Goal: Task Accomplishment & Management: Use online tool/utility

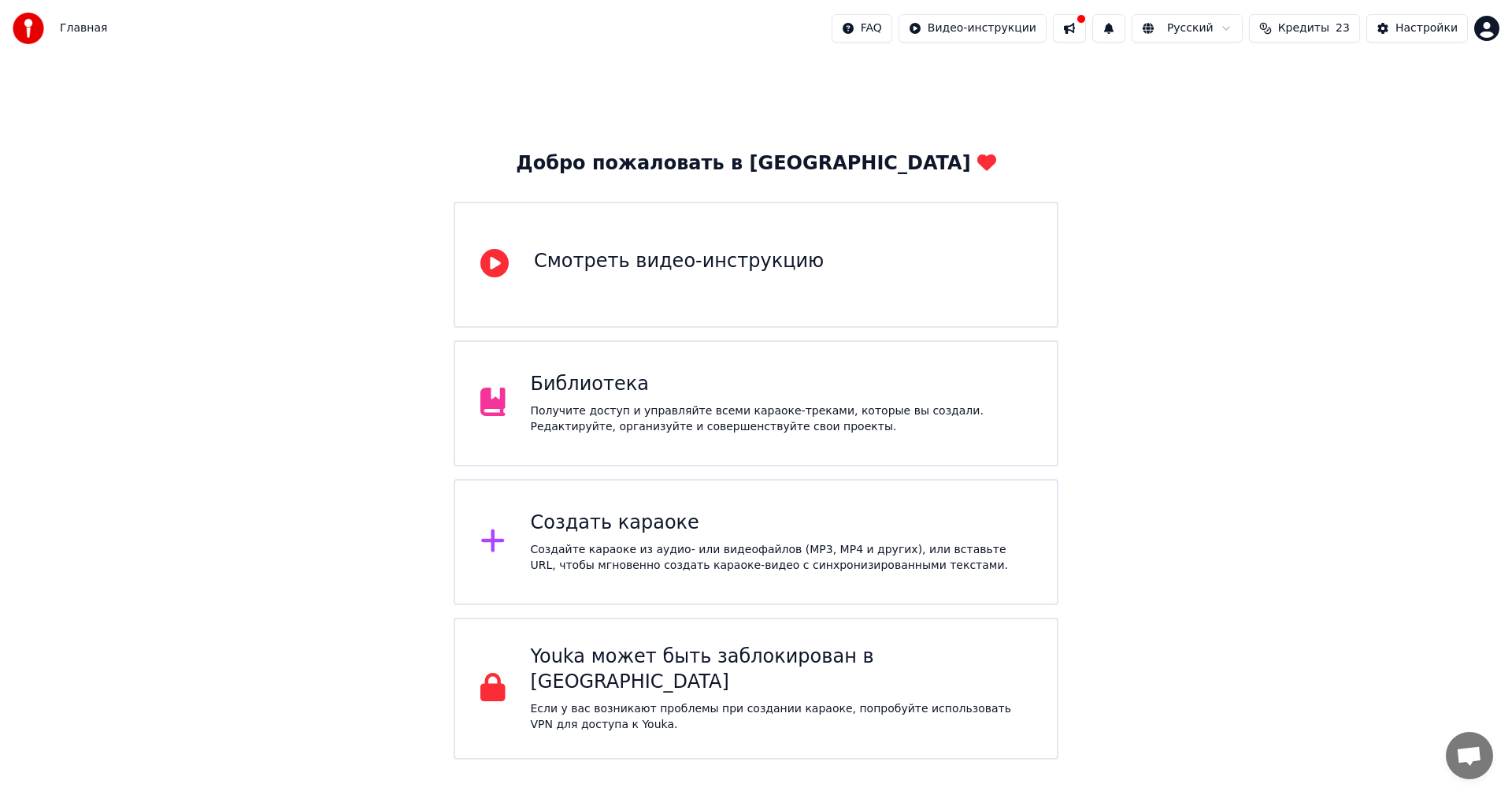
click at [878, 522] on div "Создать караоке" at bounding box center [781, 523] width 502 height 25
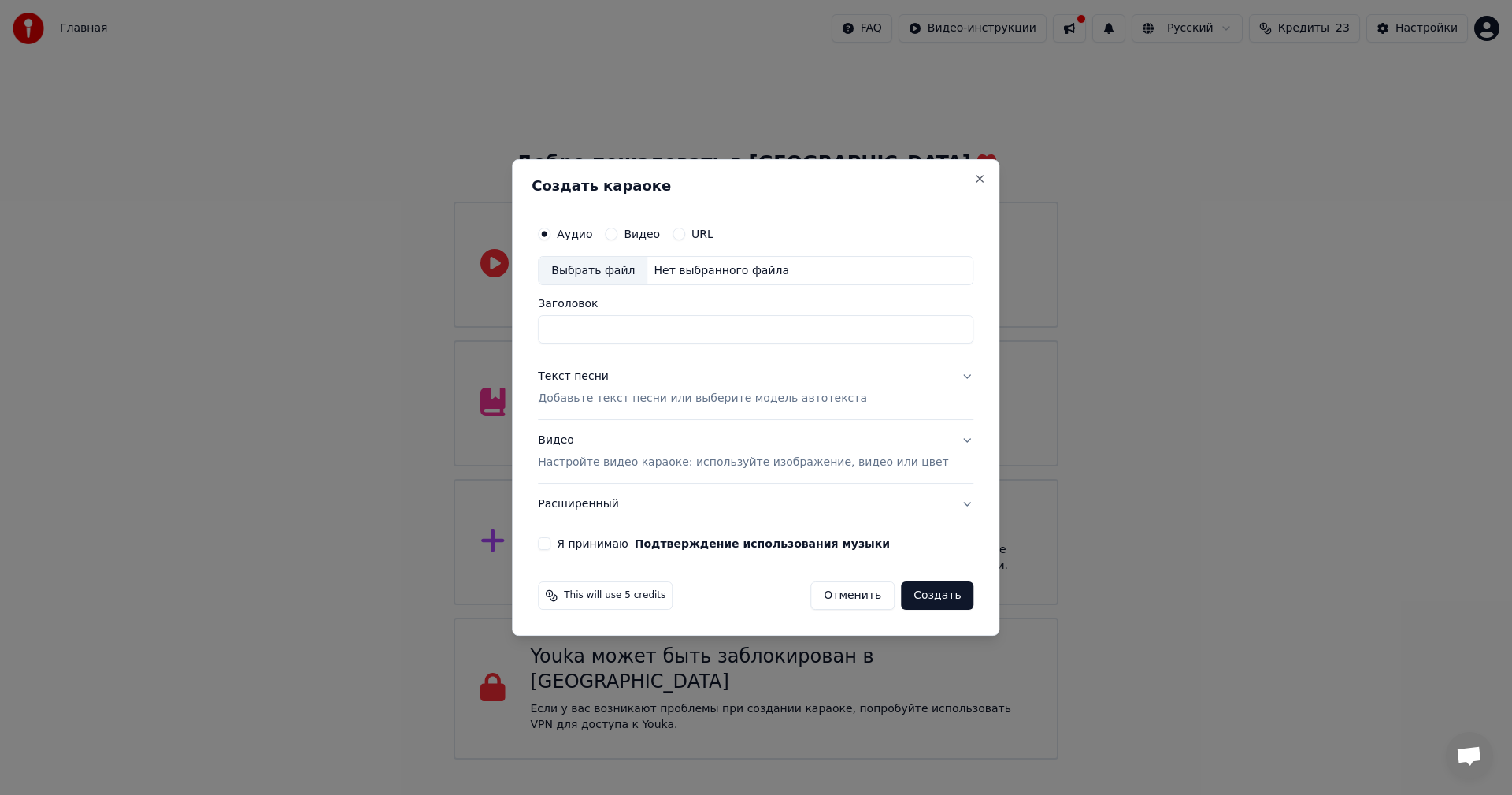
click at [613, 268] on div "Выбрать файл" at bounding box center [592, 271] width 108 height 28
type input "**********"
click at [649, 401] on p "Добавьте текст песни или выберите модель автотекста" at bounding box center [702, 399] width 330 height 16
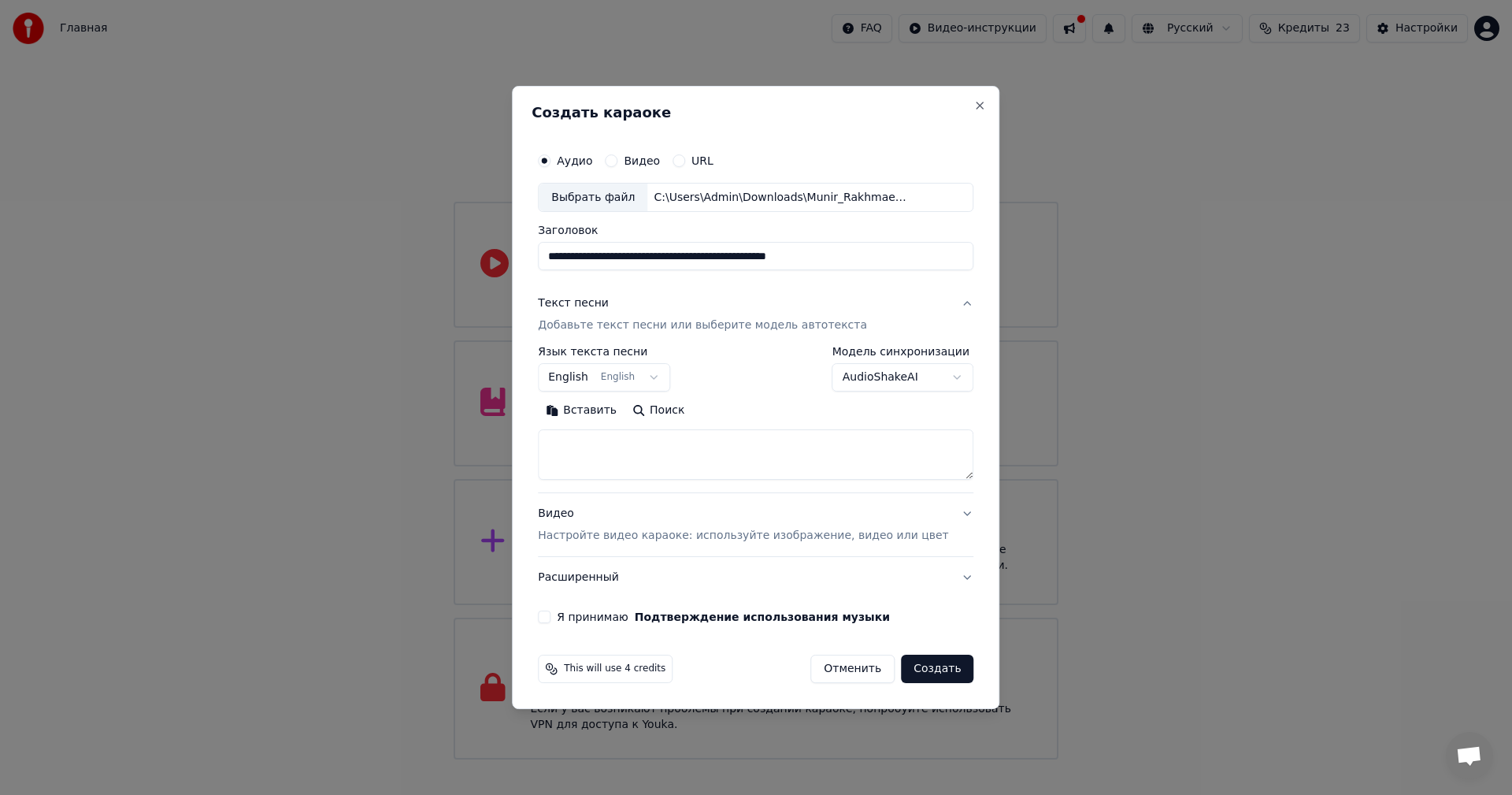
click at [650, 451] on textarea at bounding box center [755, 456] width 435 height 51
paste textarea "**********"
type textarea "**********"
click at [661, 251] on input "**********" at bounding box center [755, 257] width 435 height 28
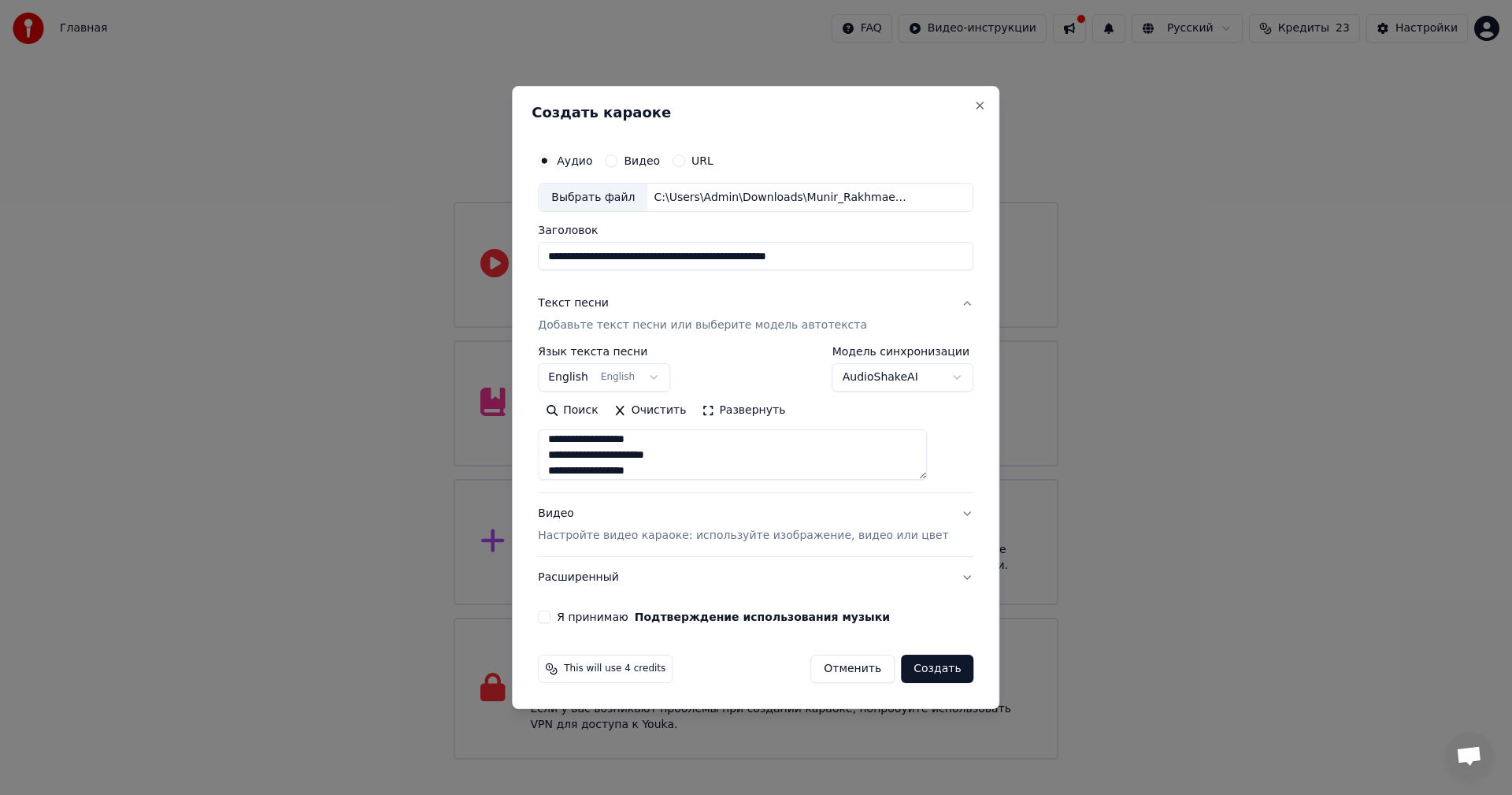
paste input
type input "**********"
click at [676, 540] on p "Настройте видео караоке: используйте изображение, видео или цвет" at bounding box center [743, 535] width 410 height 16
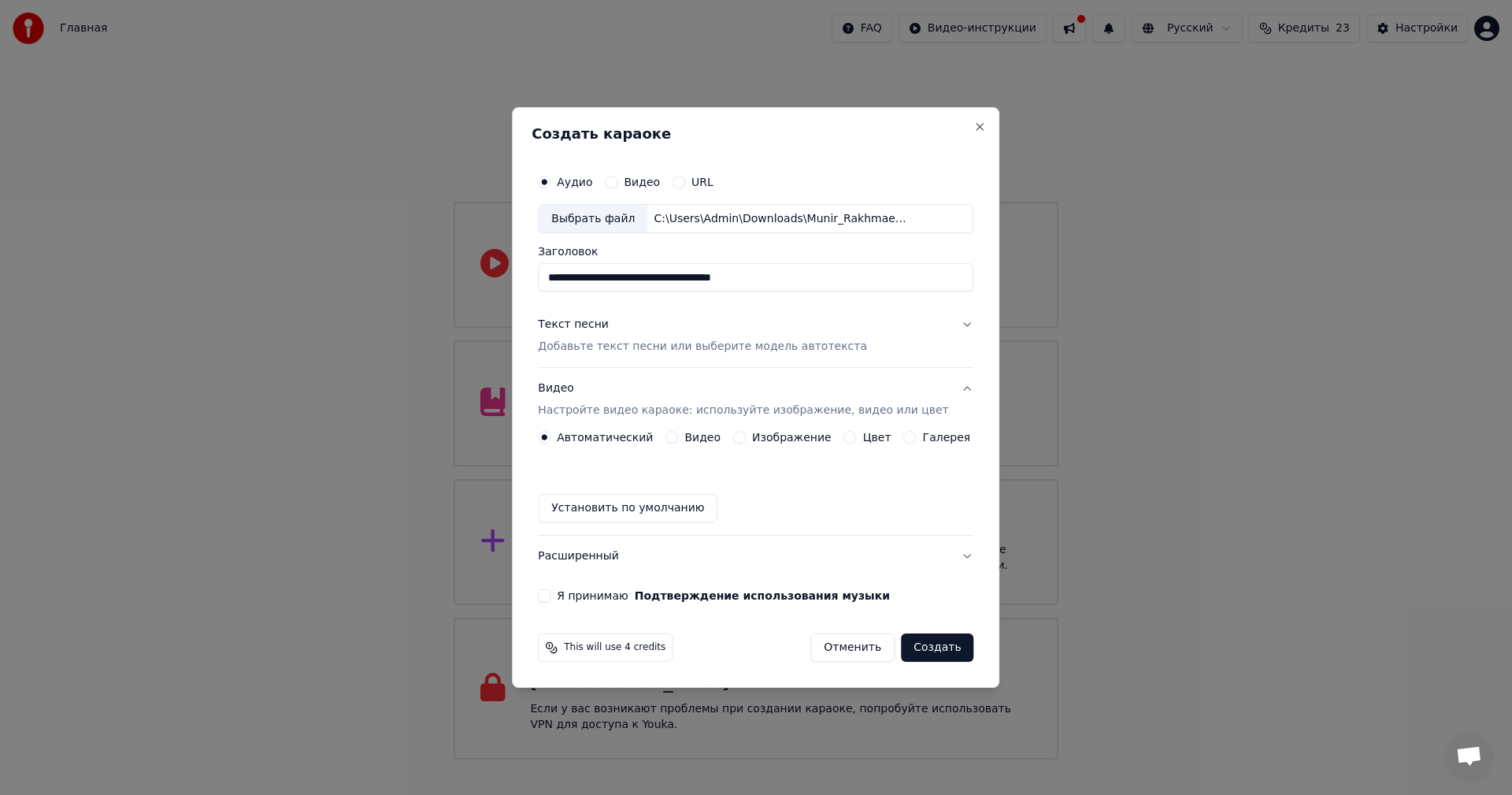
click at [746, 437] on button "Изображение" at bounding box center [739, 436] width 12 height 12
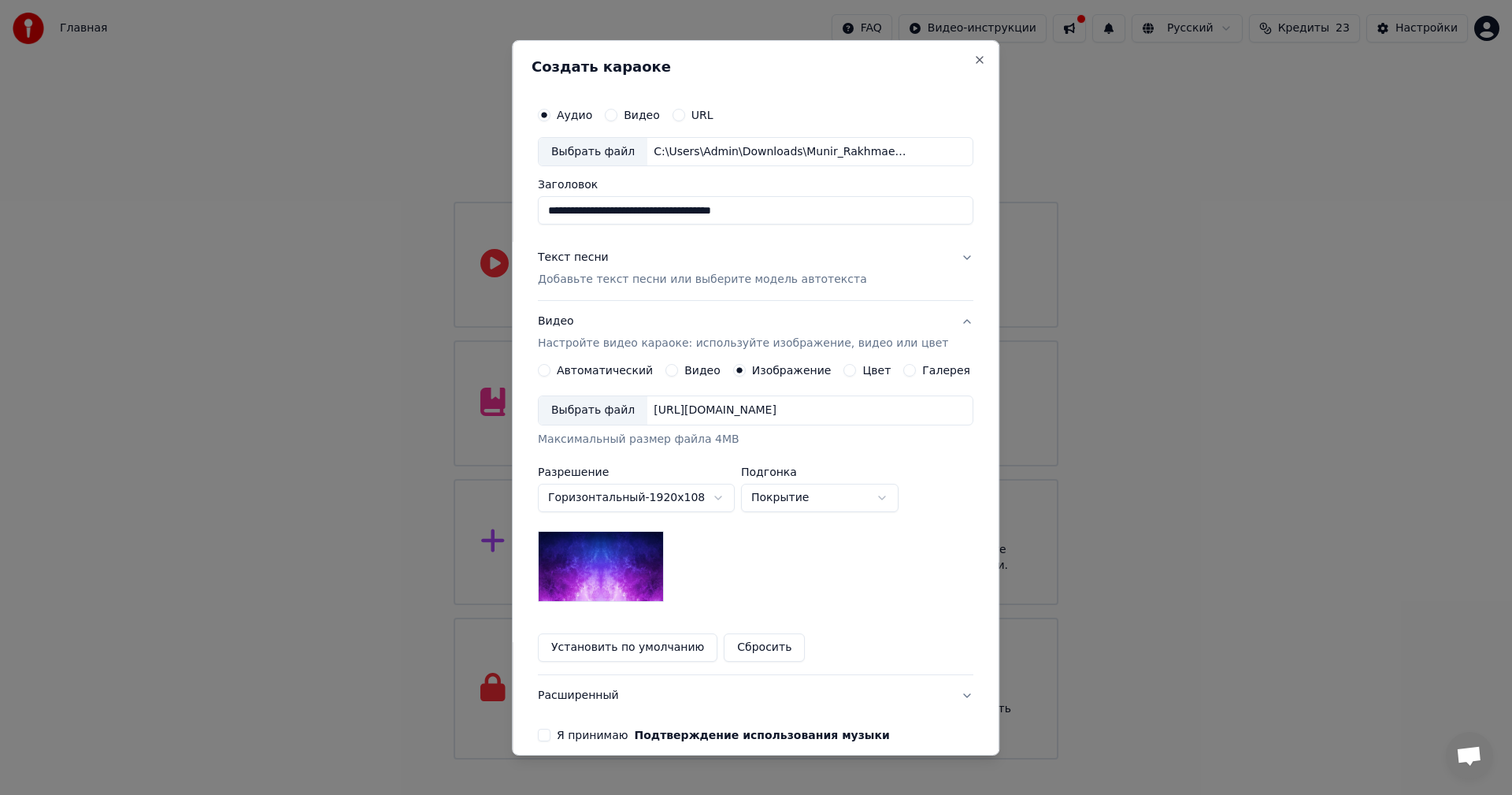
click at [609, 409] on div "Выбрать файл" at bounding box center [592, 411] width 108 height 28
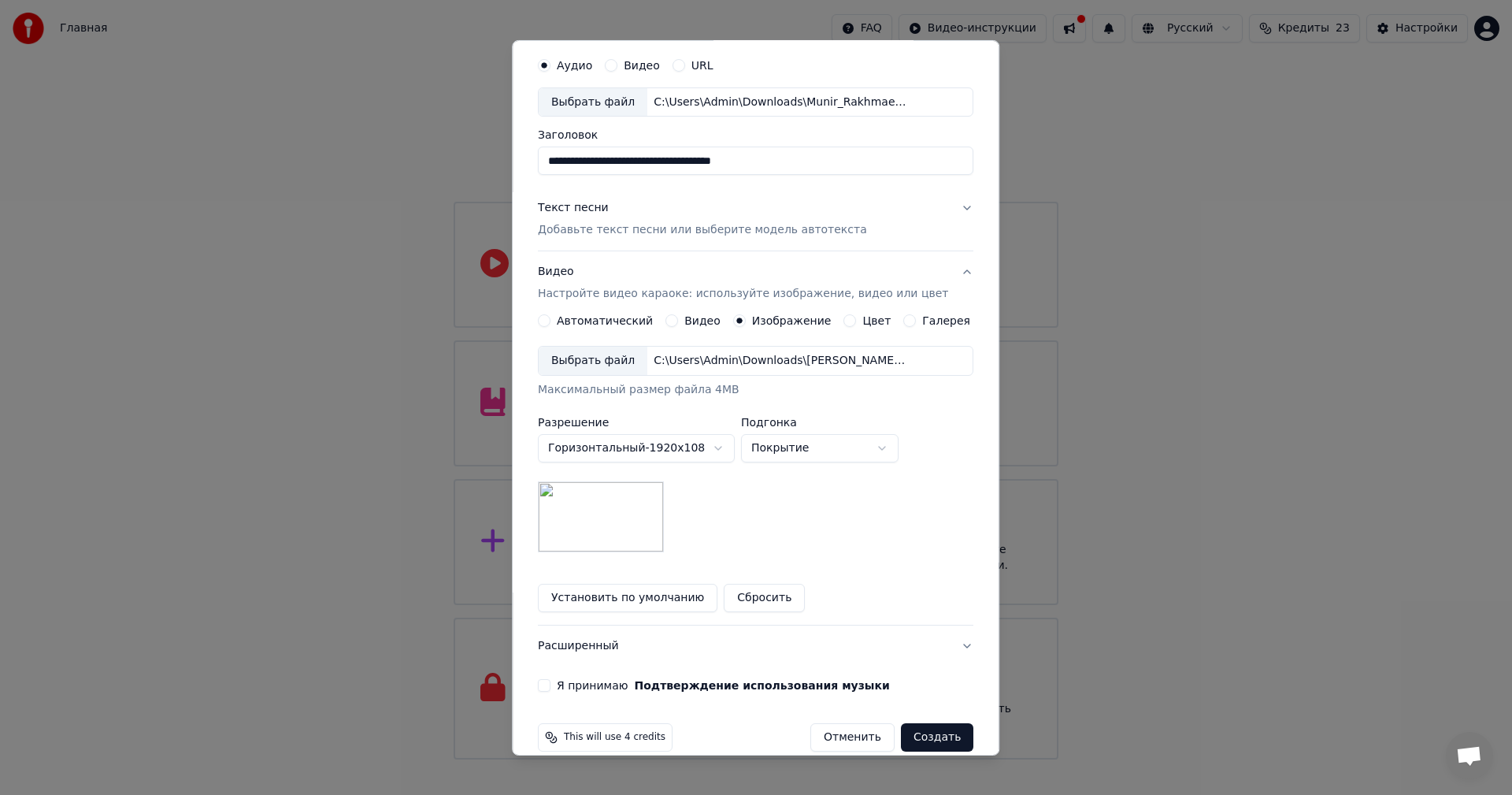
scroll to position [72, 0]
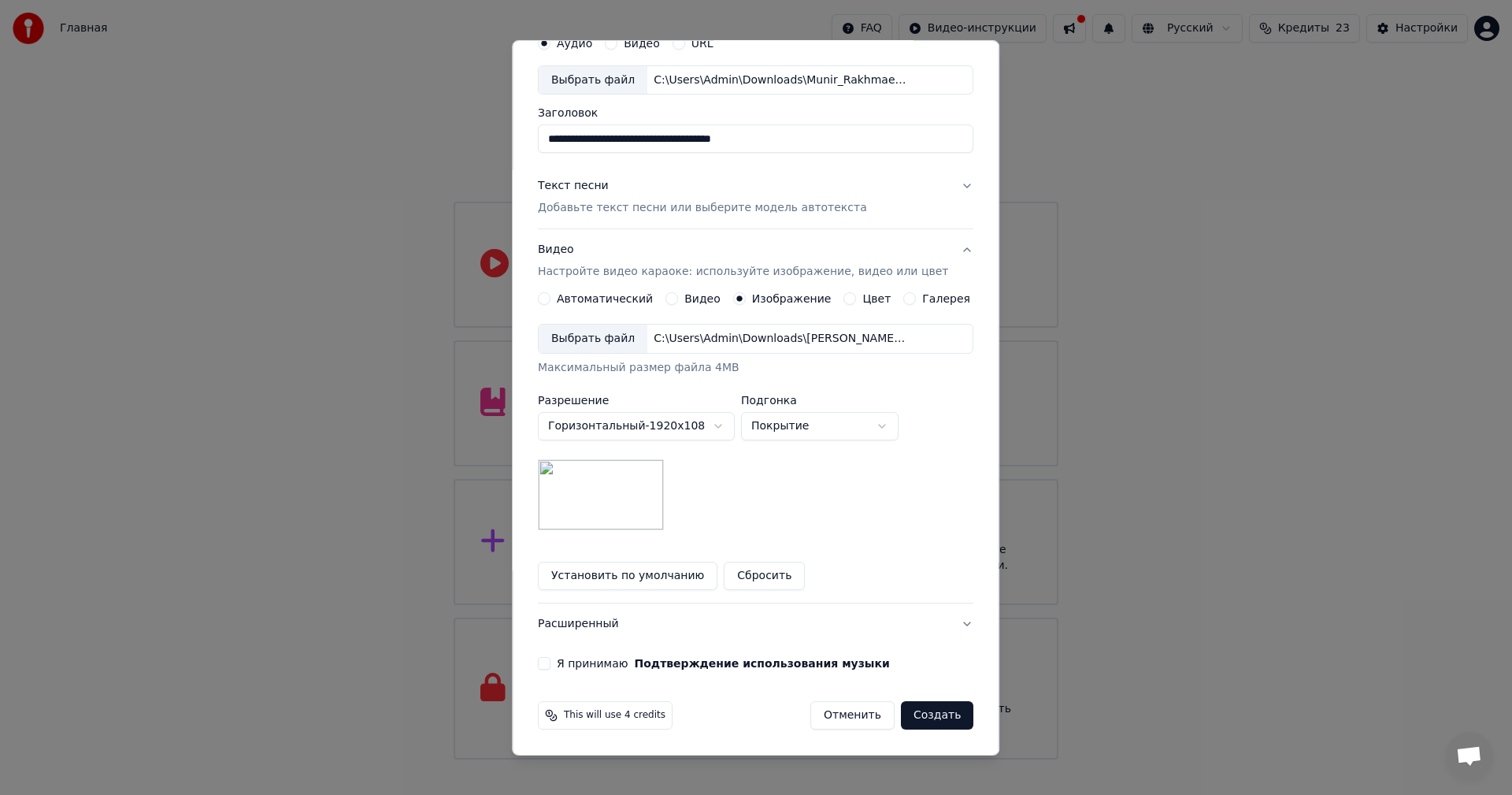
click at [587, 664] on label "Я принимаю Подтверждение использования музыки" at bounding box center [723, 663] width 333 height 11
click at [551, 664] on button "Я принимаю Подтверждение использования музыки" at bounding box center [543, 662] width 12 height 12
click at [924, 713] on button "Создать" at bounding box center [937, 715] width 72 height 28
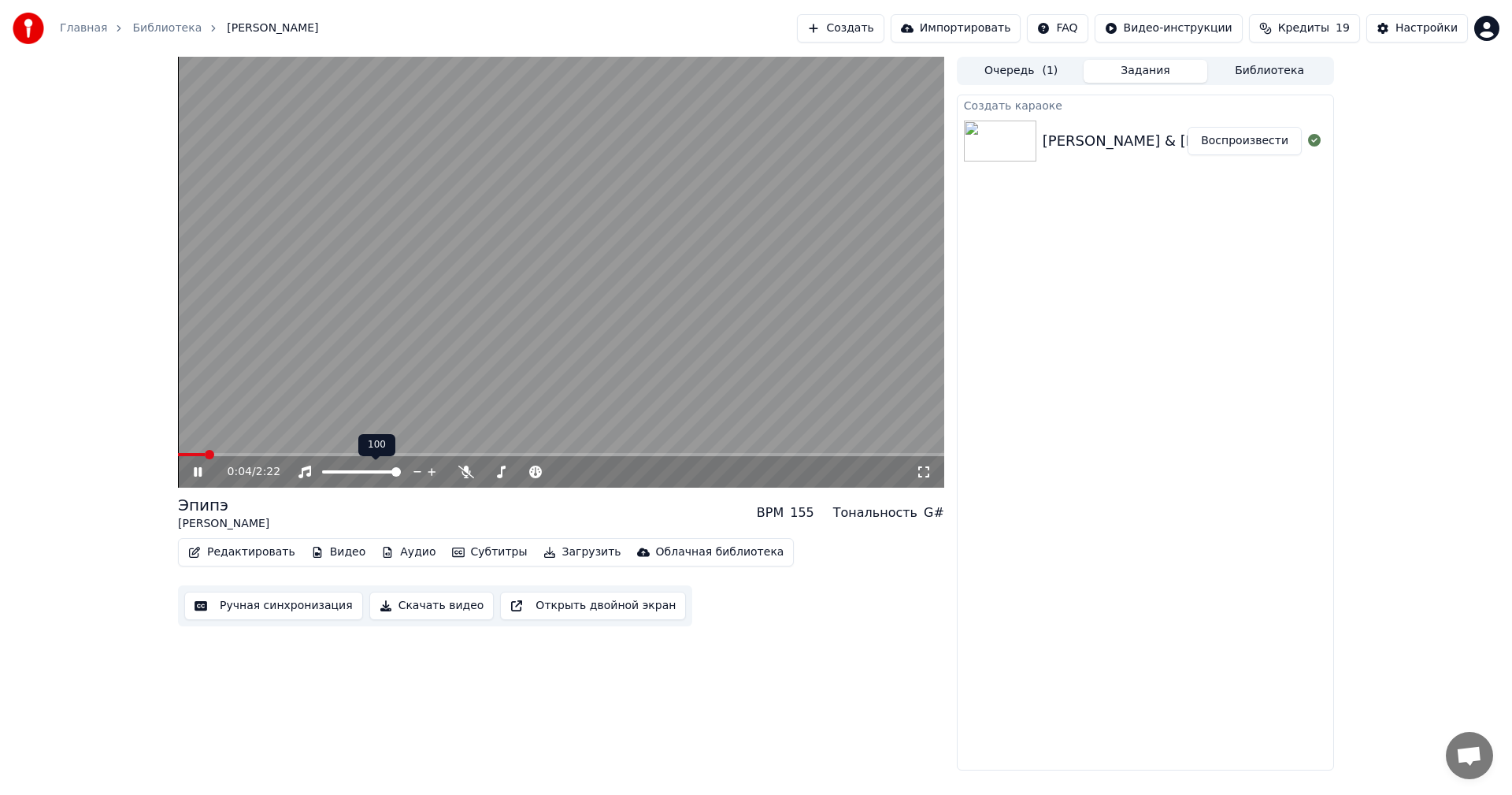
click at [463, 472] on icon at bounding box center [466, 471] width 16 height 12
click at [246, 608] on button "Ручная синхронизация" at bounding box center [274, 606] width 179 height 28
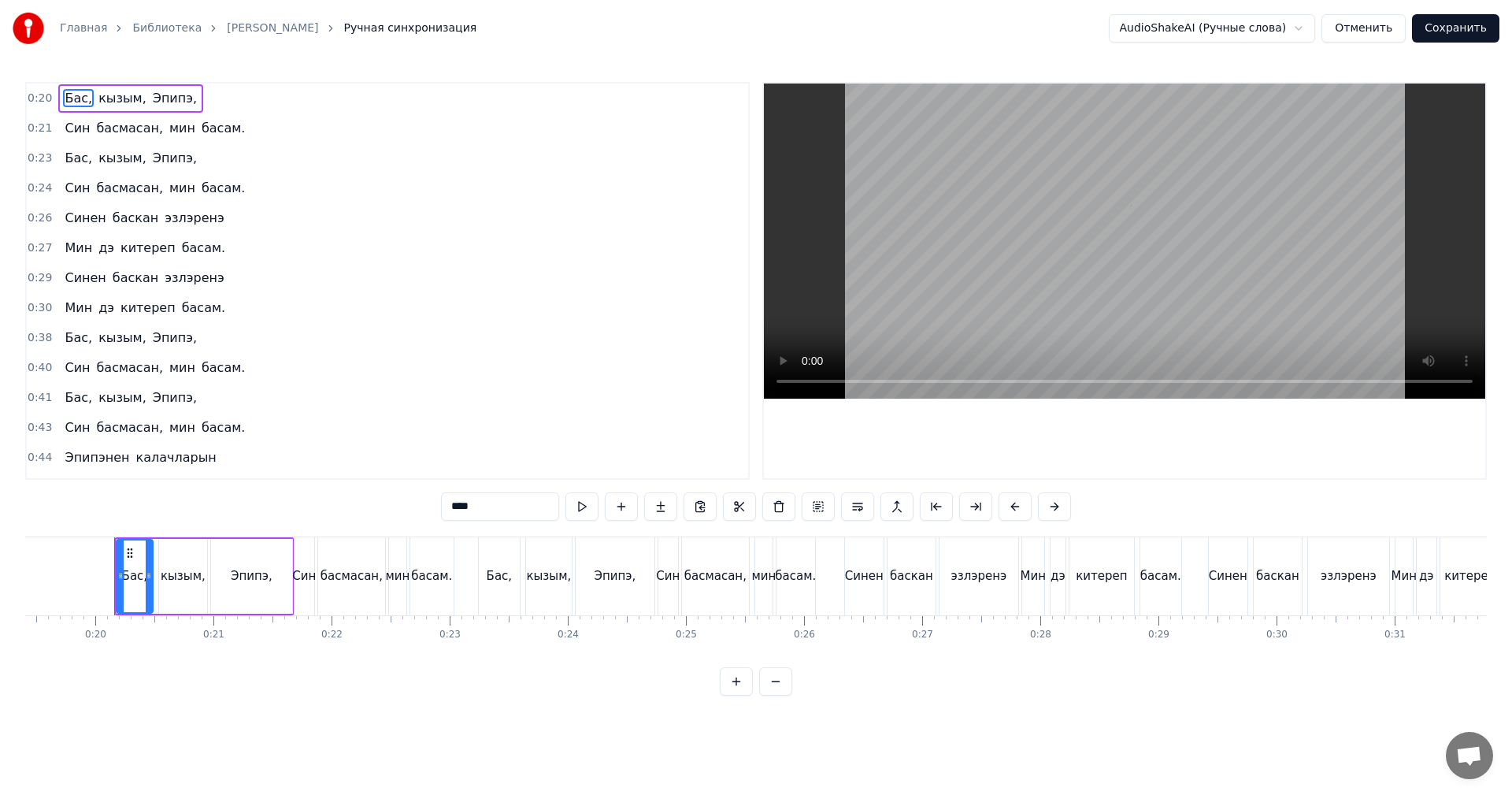
scroll to position [0, 2301]
click at [942, 224] on video at bounding box center [1124, 241] width 721 height 316
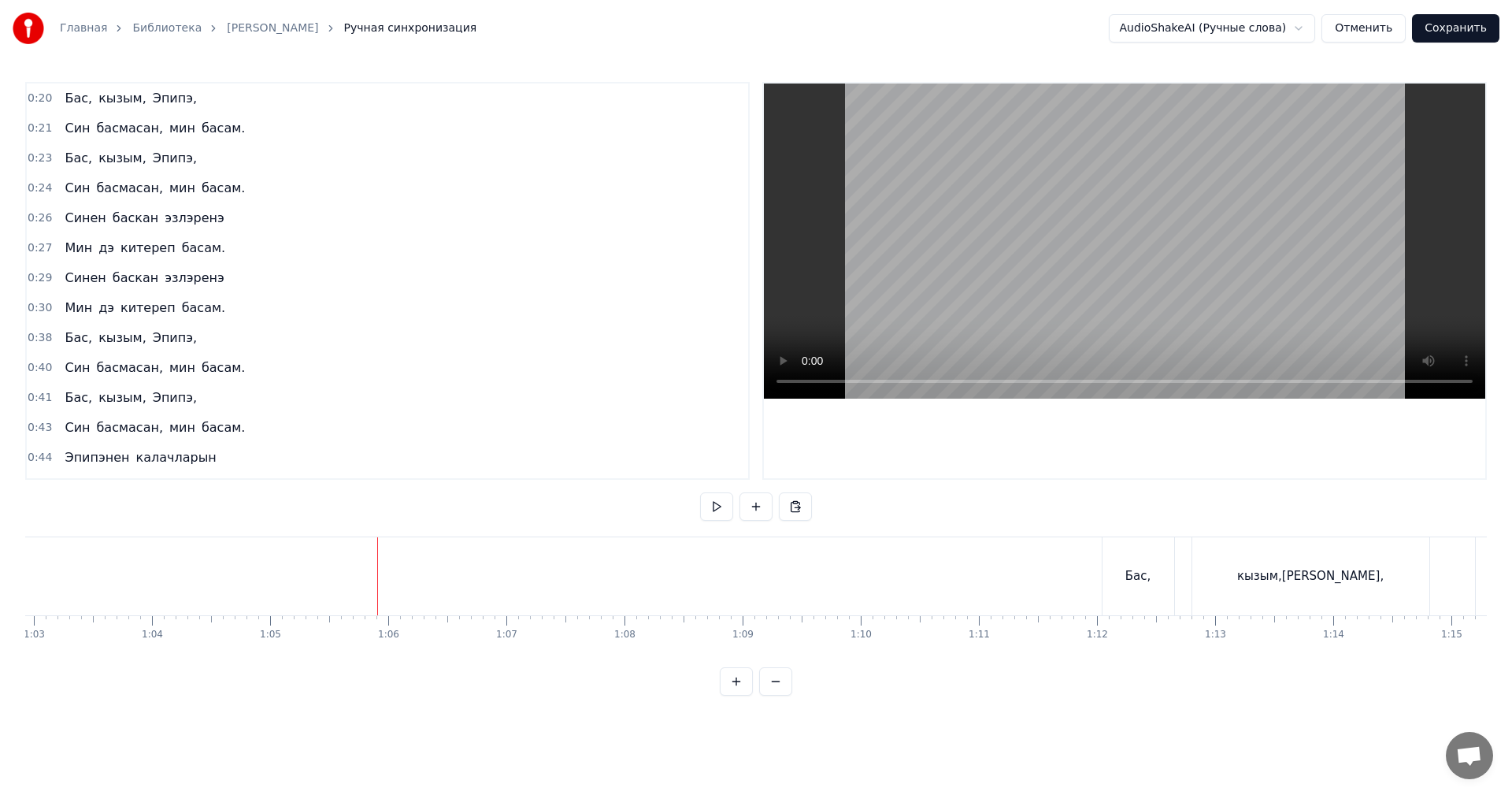
scroll to position [0, 7620]
click at [993, 316] on video at bounding box center [1124, 241] width 721 height 316
click at [1443, 26] on button "Сохранить" at bounding box center [1455, 28] width 88 height 28
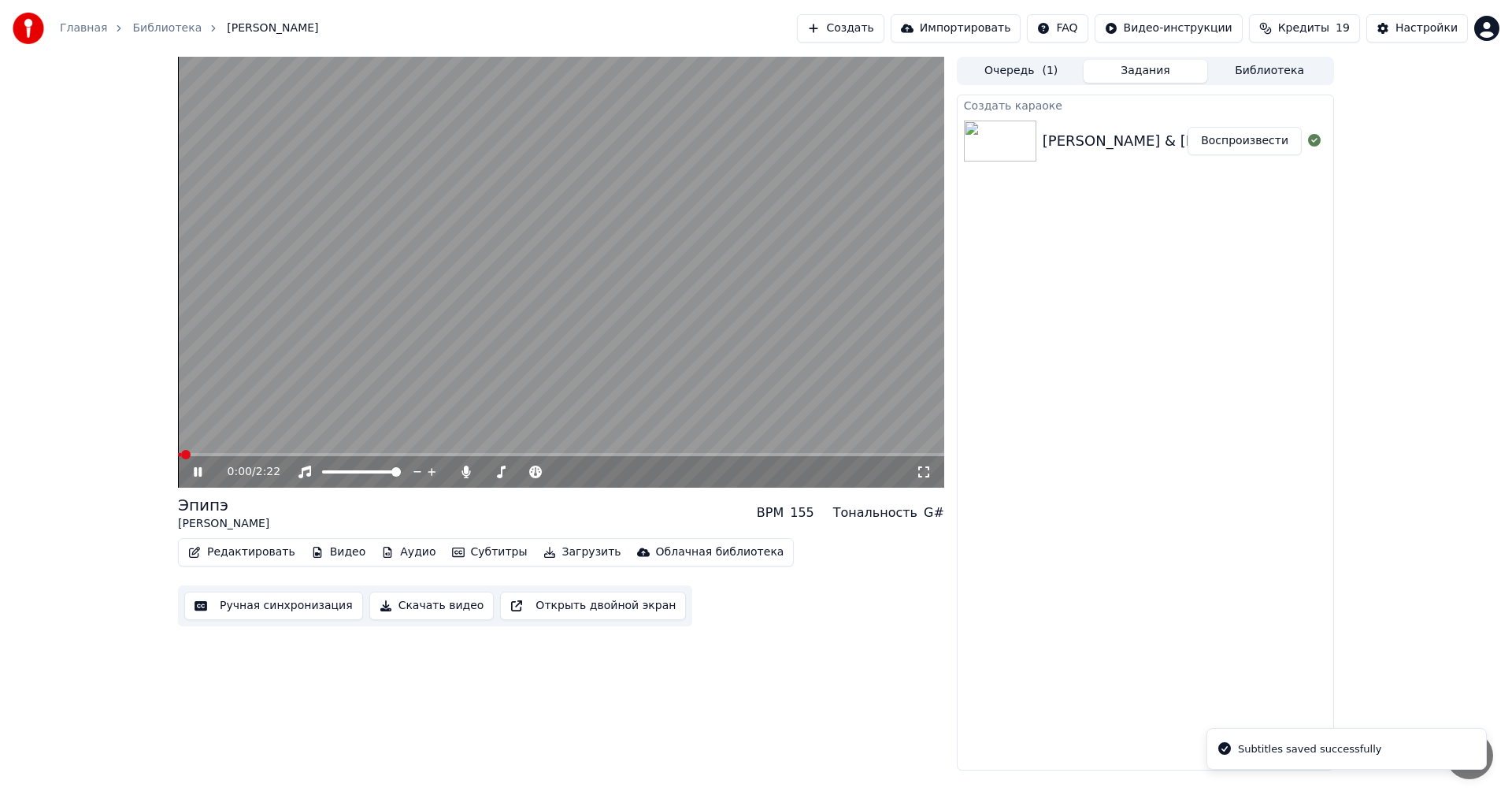
click at [678, 292] on video at bounding box center [561, 271] width 766 height 430
click at [425, 614] on button "Скачать видео" at bounding box center [431, 606] width 125 height 28
